Goal: Transaction & Acquisition: Register for event/course

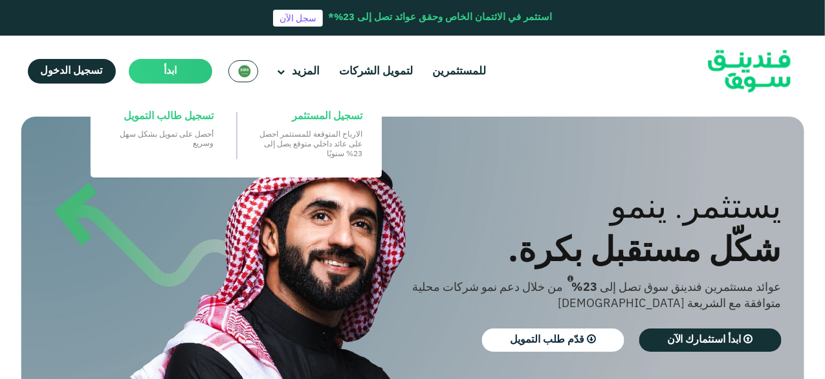
click at [177, 72] on main "ابدأ" at bounding box center [170, 71] width 83 height 25
click at [320, 109] on span "تسجيل المستثمر" at bounding box center [327, 116] width 71 height 14
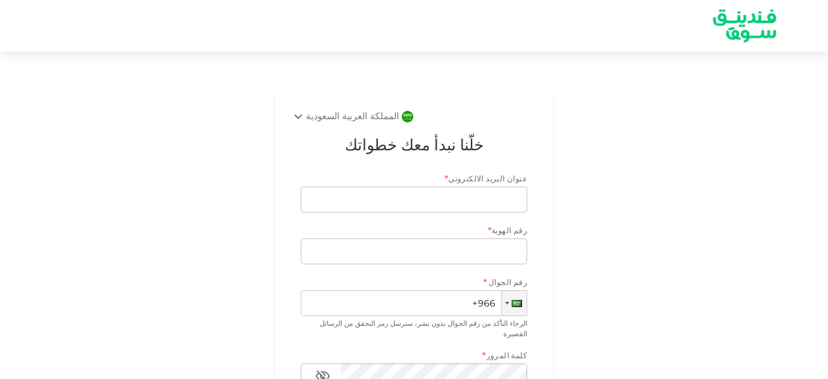
click at [615, 151] on div "المملكة العربية السعودية خلّنا نبدأ معك خطواتك عنوان البريد الالكتروني * عنوان …" at bounding box center [414, 306] width 738 height 437
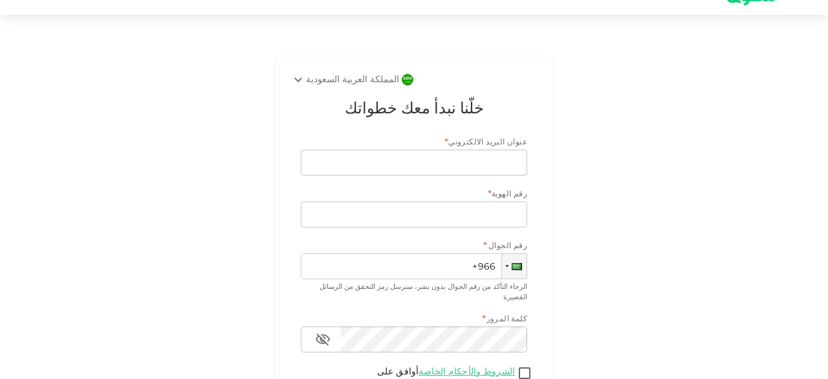
scroll to position [26, 0]
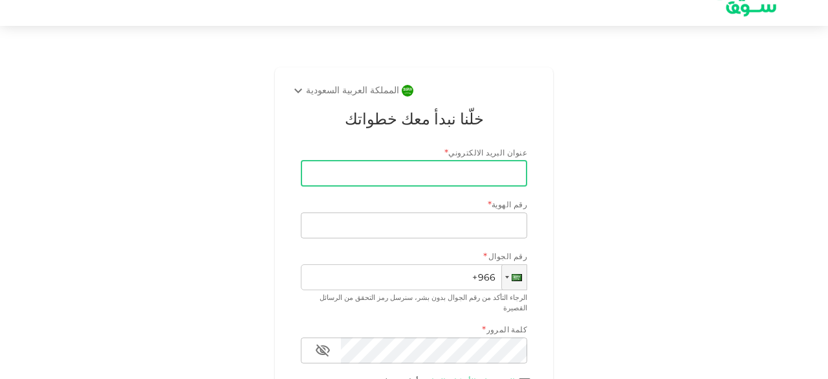
click at [496, 179] on input "عنوان البريد الالكتروني" at bounding box center [421, 173] width 212 height 26
type input "info@tabyanavl.com"
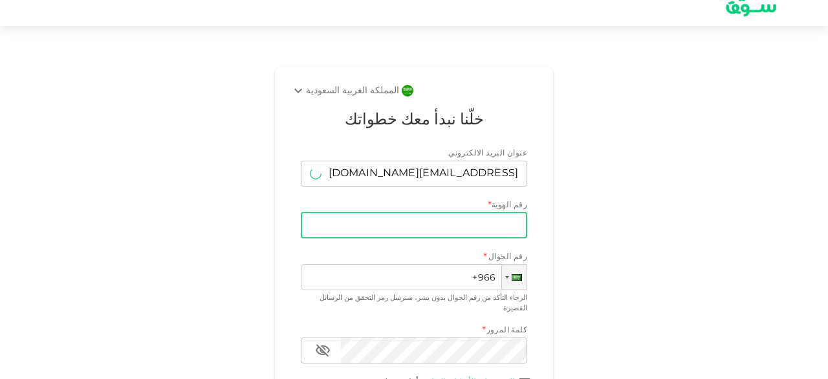
click at [462, 227] on input "رقم الهوية" at bounding box center [414, 225] width 226 height 26
type input "1080380999"
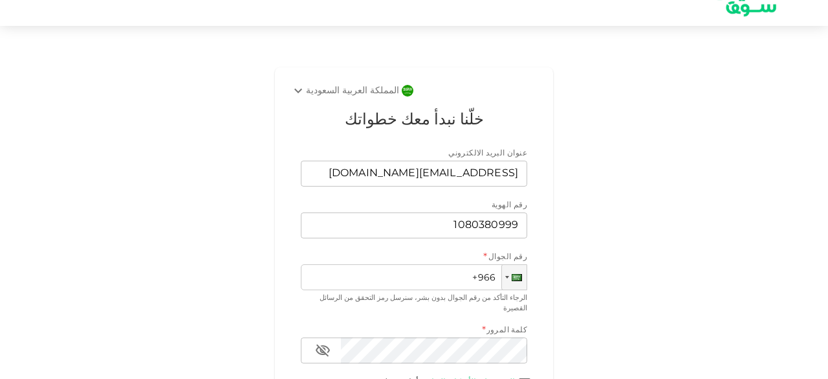
click at [669, 287] on div "المملكة العربية السعودية خلّنا نبدأ معك خطواتك عنوان البريد الالكتروني عنوان ال…" at bounding box center [414, 280] width 738 height 437
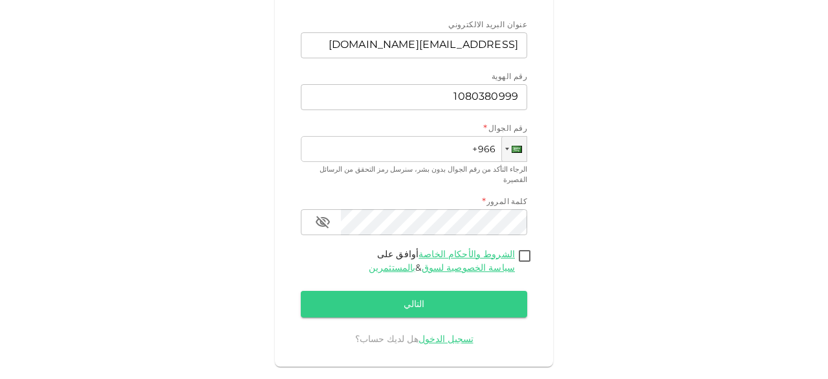
scroll to position [157, 0]
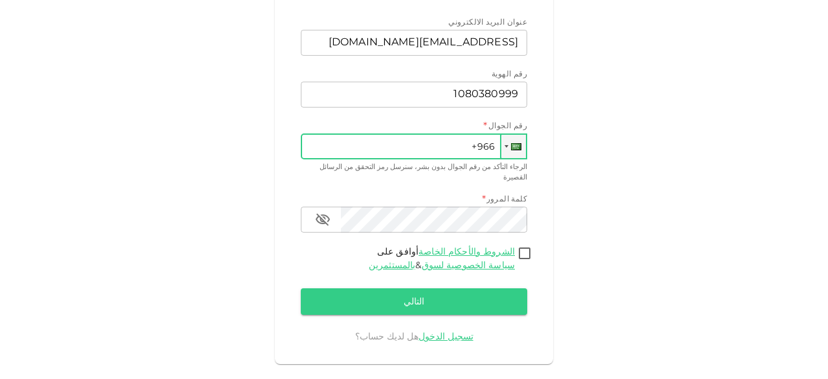
click at [445, 148] on input "+966" at bounding box center [414, 146] width 226 height 26
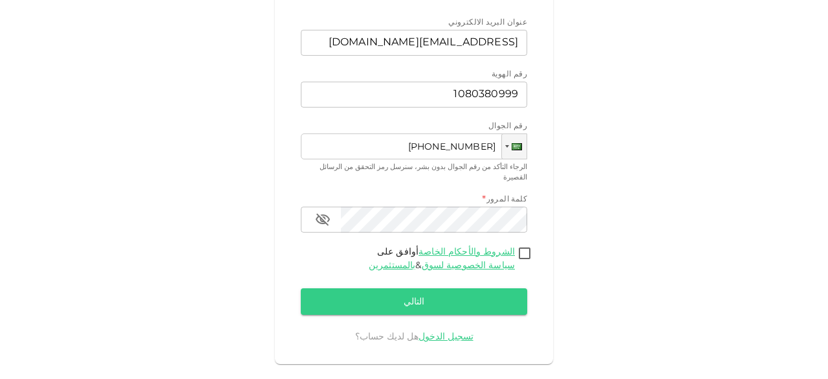
type input "+966 506 922 689"
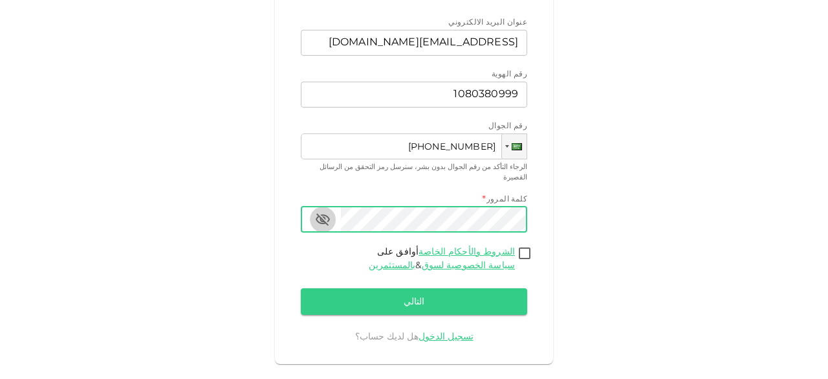
click at [328, 212] on icon "button" at bounding box center [323, 220] width 16 height 16
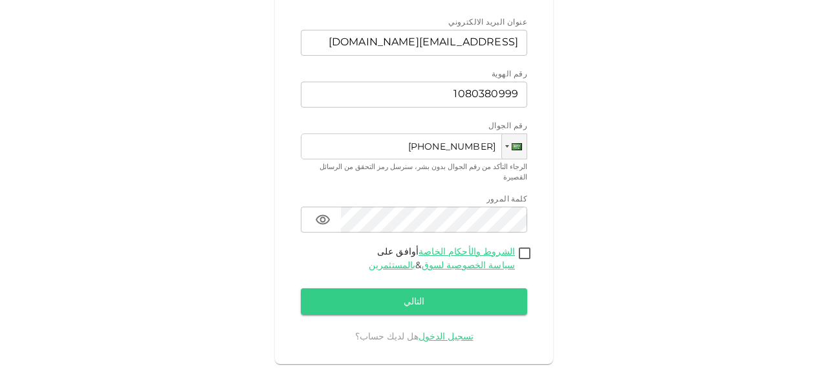
click at [540, 240] on div "المملكة العربية السعودية خلّنا نبدأ معك خطواتك عنوان البريد الالكتروني عنوان ال…" at bounding box center [414, 150] width 278 height 427
click at [534, 245] on input "أوافق على الشروط والأحكام الخاصة بالمستثمرين & سياسة الخصوصية لسوق" at bounding box center [524, 253] width 19 height 17
checkbox input "true"
click at [397, 300] on button "التالي" at bounding box center [414, 301] width 226 height 27
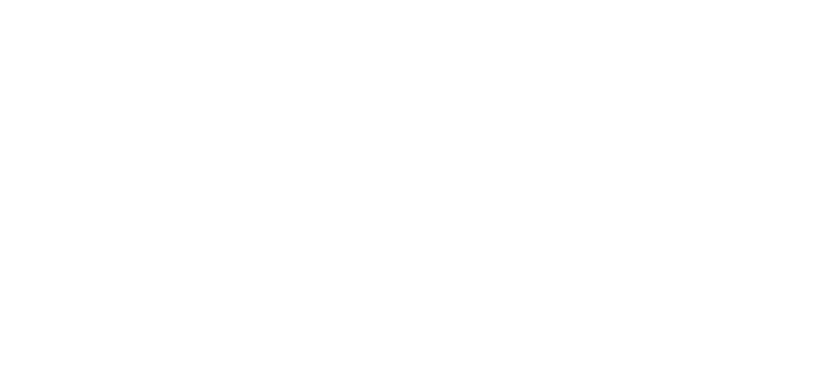
click at [199, 68] on div at bounding box center [414, 189] width 828 height 379
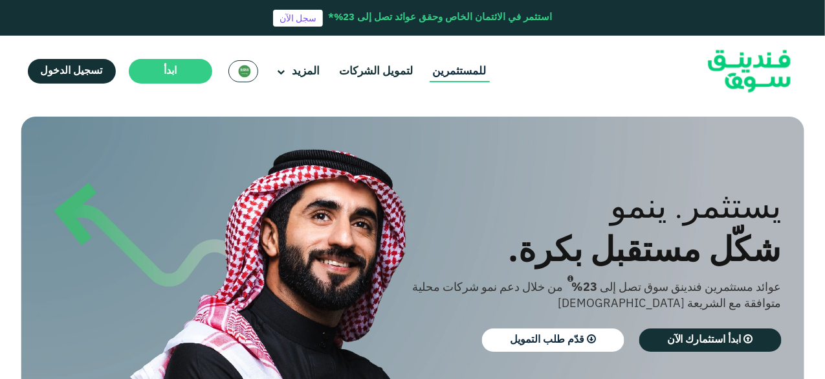
click at [442, 76] on link "للمستثمرين" at bounding box center [460, 71] width 60 height 21
